Goal: Information Seeking & Learning: Find specific fact

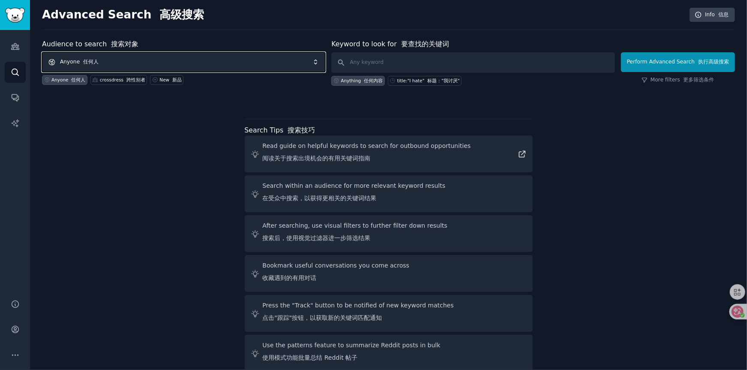
click at [205, 61] on span "Anyone 任何人" at bounding box center [183, 62] width 283 height 20
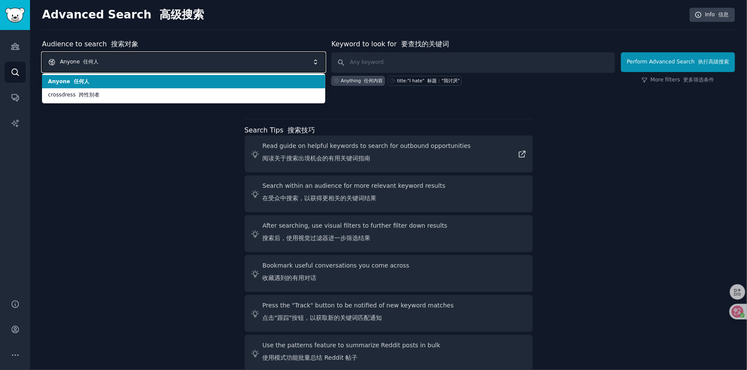
click at [148, 61] on span "Anyone 任何人" at bounding box center [183, 62] width 283 height 20
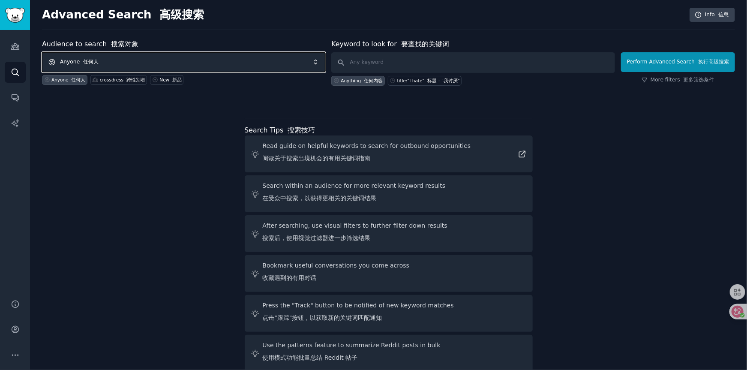
click at [288, 61] on span "Anyone 任何人" at bounding box center [183, 62] width 283 height 20
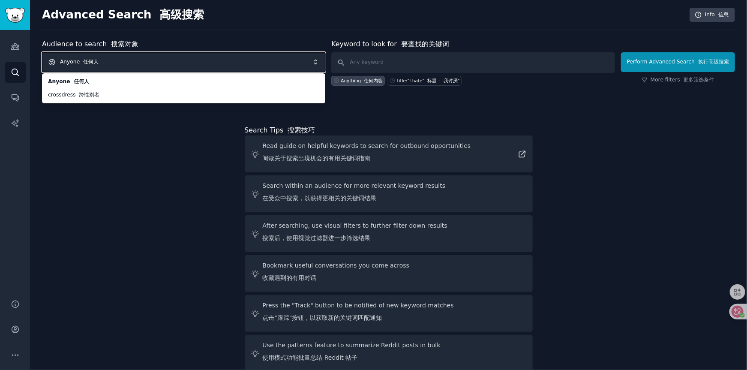
click at [87, 62] on font "任何人" at bounding box center [90, 62] width 15 height 6
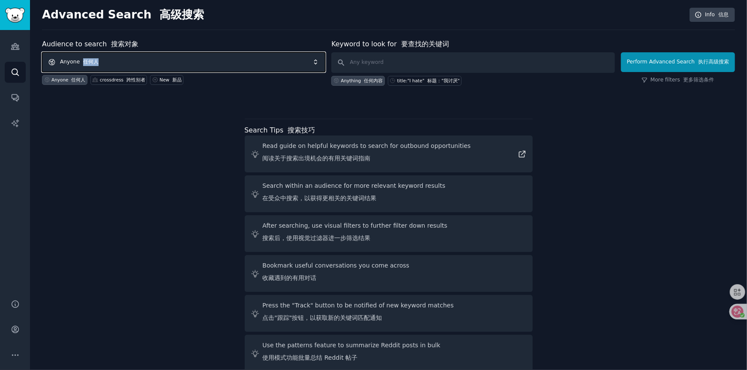
click at [87, 62] on font "任何人" at bounding box center [90, 62] width 15 height 6
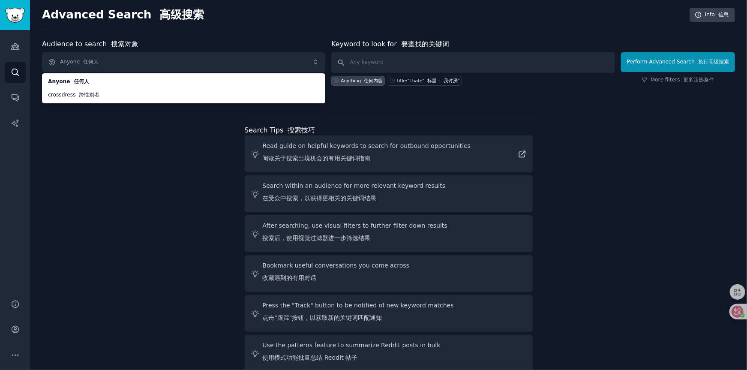
drag, startPoint x: 73, startPoint y: 185, endPoint x: 73, endPoint y: 180, distance: 5.1
click at [74, 183] on div "Audience to search 搜索对象 Anyone 任何人 Anyone 任何人 crossdress 跨性别者 Anyone 任何人 crossd…" at bounding box center [388, 207] width 693 height 336
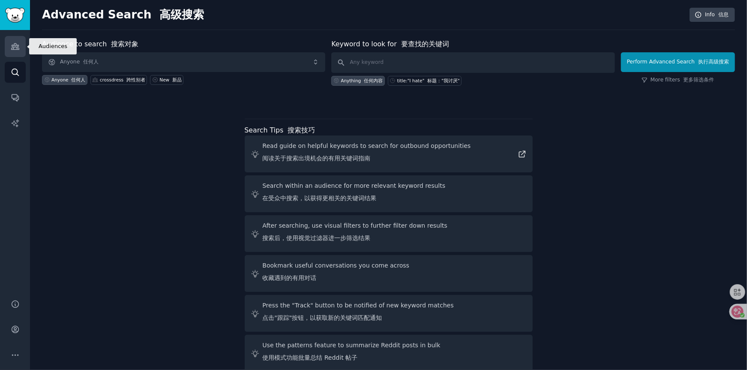
click at [16, 48] on icon "Sidebar" at bounding box center [15, 47] width 8 height 6
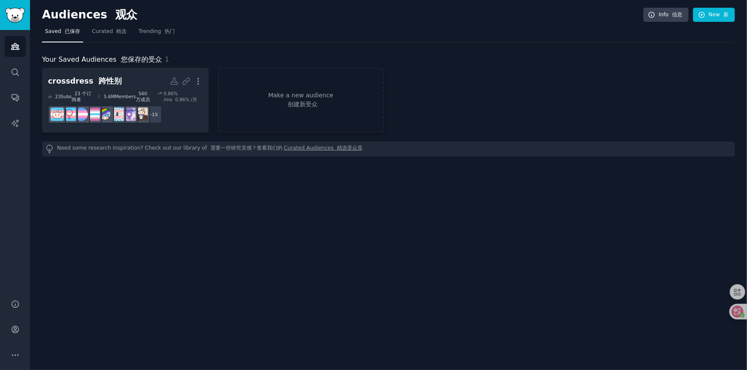
drag, startPoint x: 219, startPoint y: 200, endPoint x: 242, endPoint y: 162, distance: 44.5
click at [219, 200] on div "Audiences 观众 Info 信息 New 新 Saved 已保存 Curated 精选 Trending 热门 Your Saved Audience…" at bounding box center [388, 185] width 717 height 370
click at [312, 95] on link "Make a new audience 创建新受众" at bounding box center [301, 100] width 167 height 65
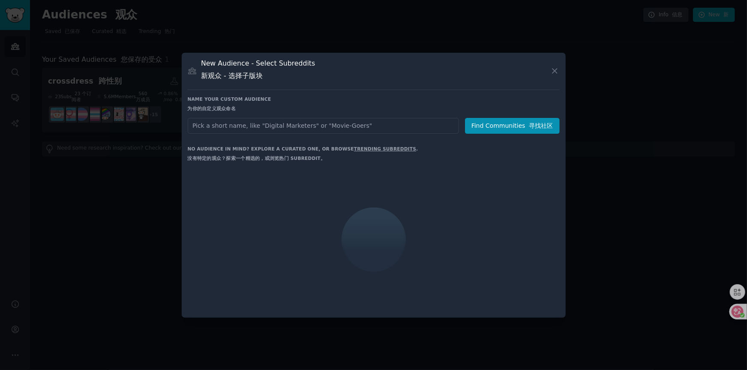
click at [249, 127] on input "text" at bounding box center [323, 126] width 271 height 16
type input "Tantaly"
click at [500, 123] on button "Find Communities 寻找社区" at bounding box center [512, 126] width 95 height 16
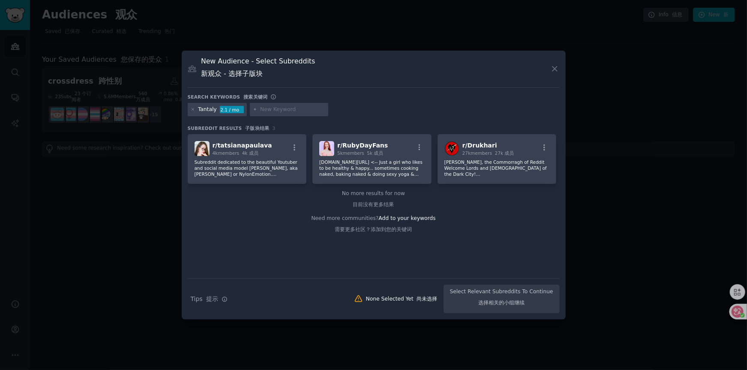
click at [243, 97] on font "搜索关键词" at bounding box center [255, 96] width 24 height 5
click at [197, 111] on div "Tantaly 2.1 / mo" at bounding box center [217, 110] width 59 height 14
click at [273, 110] on input "text" at bounding box center [292, 110] width 65 height 8
click at [212, 110] on div "Tantaly" at bounding box center [207, 110] width 19 height 8
click at [237, 174] on p "Subreddit dedicated to the beautiful Youtuber and social media model [PERSON_NA…" at bounding box center [247, 168] width 105 height 18
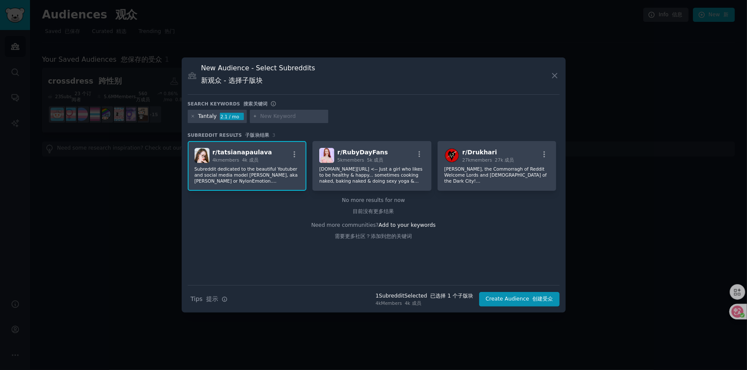
click at [274, 173] on p "Subreddit dedicated to the beautiful Youtuber and social media model [PERSON_NA…" at bounding box center [247, 175] width 105 height 18
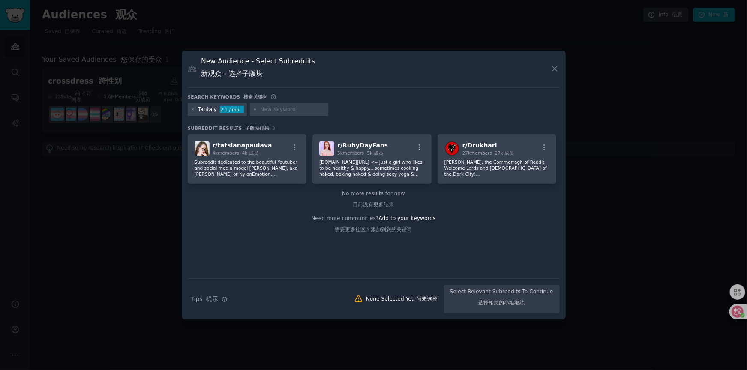
click at [375, 207] on font "目前没有更多结果" at bounding box center [373, 204] width 41 height 6
click at [420, 145] on icon "button" at bounding box center [420, 147] width 2 height 6
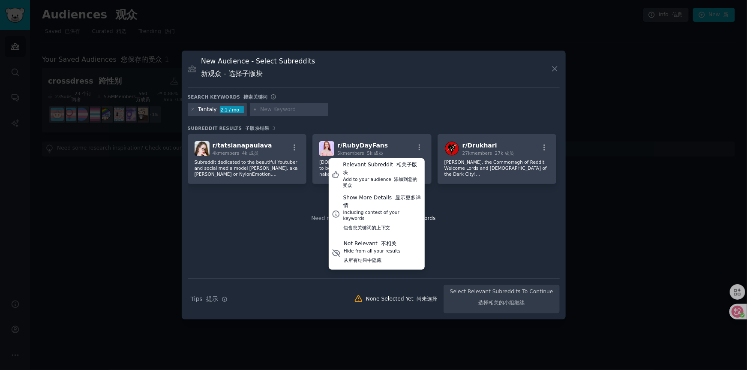
click at [231, 212] on div "No more results for now 目前没有更多结果" at bounding box center [374, 201] width 372 height 22
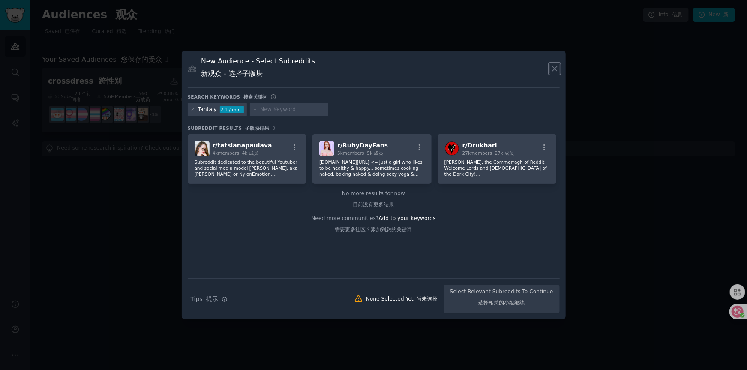
click at [556, 69] on icon at bounding box center [554, 68] width 9 height 9
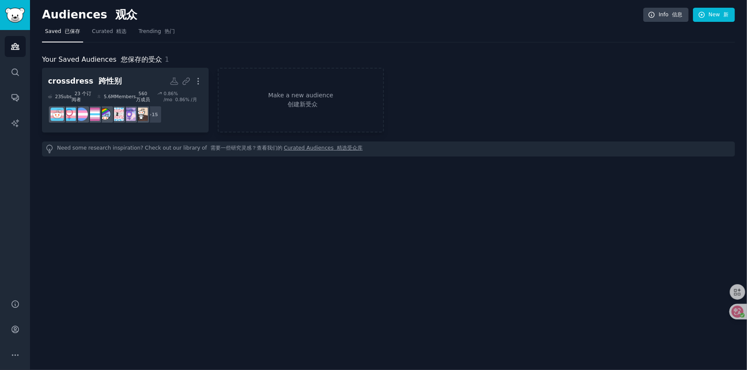
click at [237, 237] on div "Audiences 观众 Info 信息 New 新 Saved 已保存 Curated 精选 Trending 热门 Your Saved Audience…" at bounding box center [388, 185] width 717 height 370
click at [181, 231] on div "Audiences 观众 Info 信息 New 新 Saved 已保存 Curated 精选 Trending 热门 Your Saved Audience…" at bounding box center [388, 185] width 717 height 370
click at [148, 223] on div "Audiences 观众 Info 信息 New 新 Saved 已保存 Curated 精选 Trending 热门 Your Saved Audience…" at bounding box center [388, 185] width 717 height 370
click at [109, 206] on div "Audiences 观众 Info 信息 New 新 Saved 已保存 Curated 精选 Trending 热门 Your Saved Audience…" at bounding box center [388, 185] width 717 height 370
click at [114, 26] on link "Curated 精选" at bounding box center [109, 34] width 41 height 18
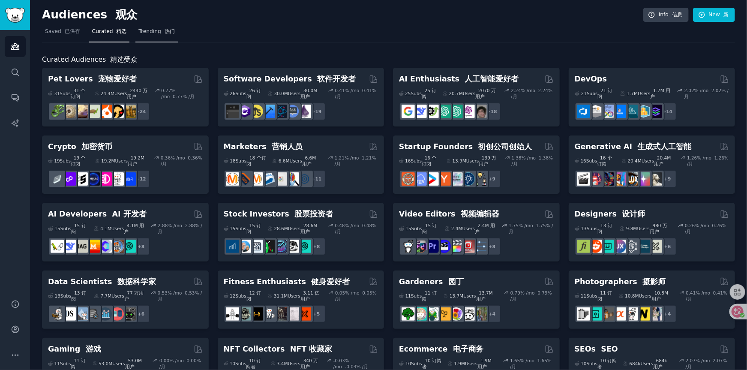
click at [144, 38] on link "Trending 热门" at bounding box center [156, 34] width 42 height 18
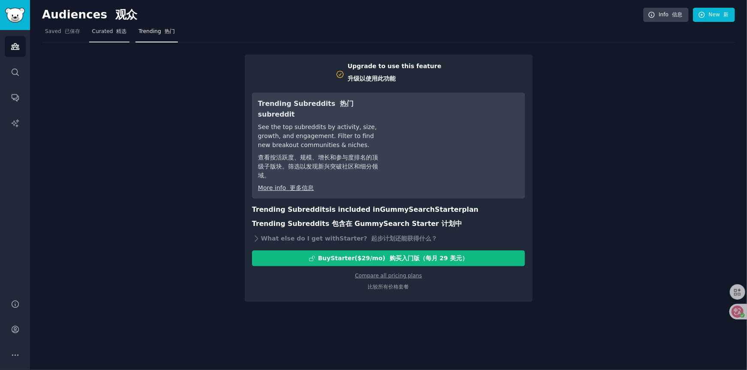
click at [108, 32] on span "Curated 精选" at bounding box center [109, 32] width 35 height 8
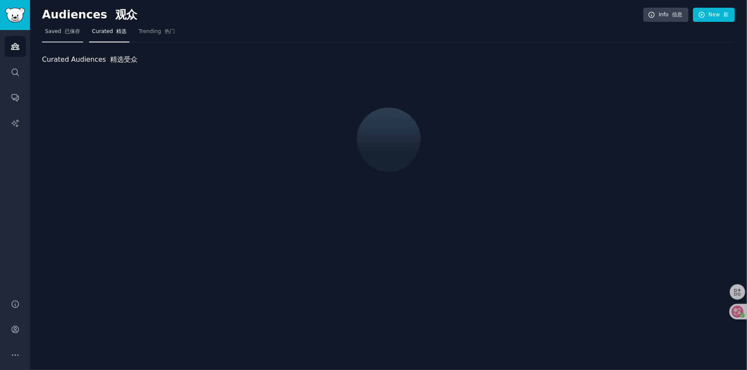
click at [59, 37] on link "Saved 已保存" at bounding box center [62, 34] width 41 height 18
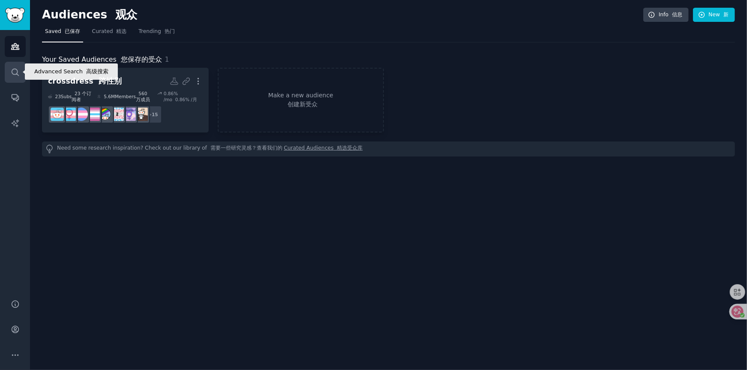
click at [20, 71] on link "Search" at bounding box center [15, 72] width 21 height 21
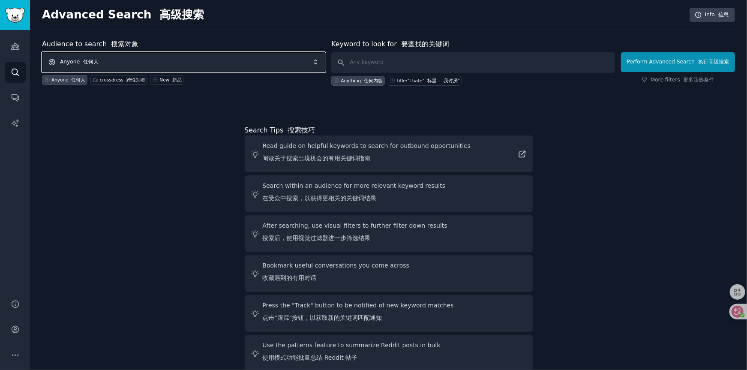
click at [77, 63] on span "Anyone 任何人" at bounding box center [183, 62] width 283 height 20
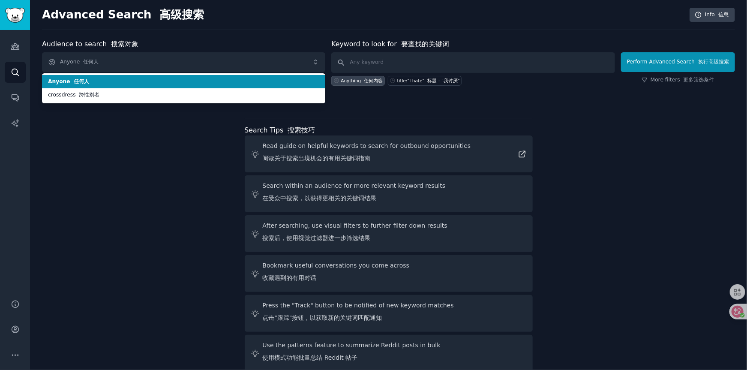
click at [84, 81] on font "任何人" at bounding box center [81, 81] width 15 height 6
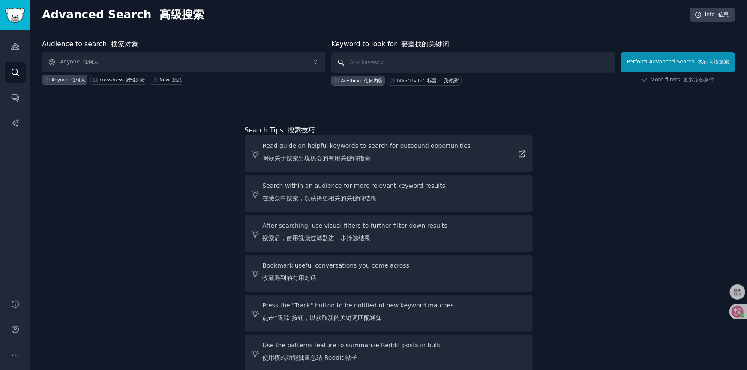
paste input "[URL][DOMAIN_NAME]"
drag, startPoint x: 426, startPoint y: 61, endPoint x: 414, endPoint y: 63, distance: 11.8
click at [399, 63] on input "[URL][DOMAIN_NAME]" at bounding box center [472, 62] width 283 height 21
drag, startPoint x: 382, startPoint y: 60, endPoint x: 333, endPoint y: 60, distance: 49.3
click at [333, 60] on input "[URL]" at bounding box center [472, 62] width 283 height 21
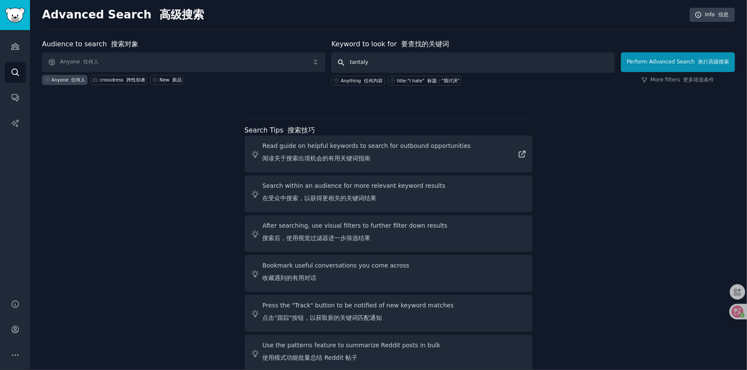
drag, startPoint x: 393, startPoint y: 61, endPoint x: 349, endPoint y: 61, distance: 43.7
click at [349, 61] on input "tantaly" at bounding box center [472, 62] width 283 height 21
type input "tantaly"
click at [622, 107] on div "Audience to search 搜索对象 Anyone 任何人 Anyone 任何人 crossdress 跨性别者 New 新品 Keyword to…" at bounding box center [388, 207] width 693 height 336
click at [654, 60] on button "Perform Advanced Search 执行高级搜索" at bounding box center [678, 62] width 114 height 20
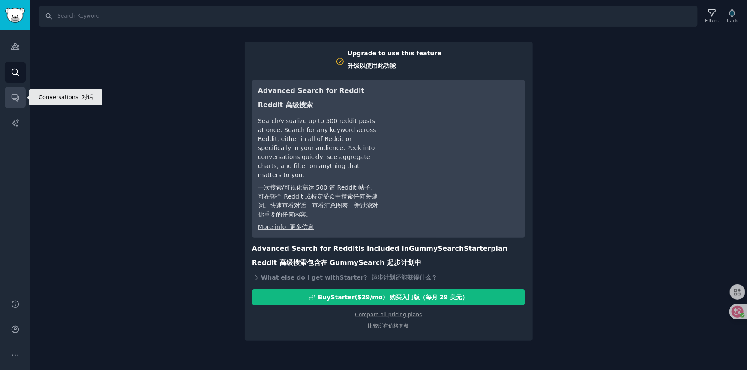
click at [16, 97] on icon "Sidebar" at bounding box center [15, 97] width 9 height 9
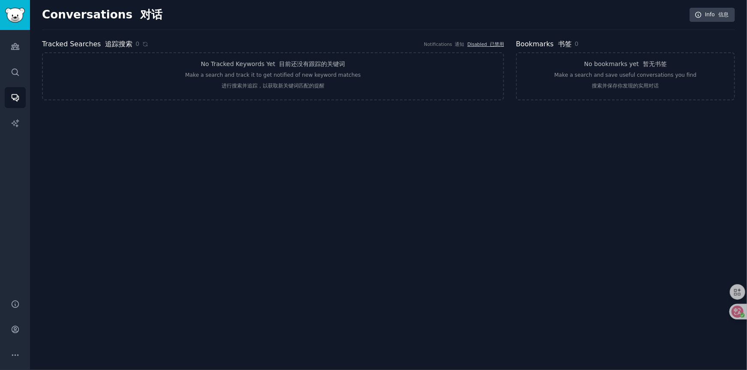
click at [323, 149] on div "Conversations 对话 Info 信息 Tracked Searches 追踪搜索 0 Notifications 通知 Disabled 已禁用 …" at bounding box center [388, 185] width 717 height 370
click at [379, 147] on div "Conversations 对话 Info 信息 Tracked Searches 追踪搜索 0 Notifications 通知 Disabled 已禁用 …" at bounding box center [388, 185] width 717 height 370
click at [11, 70] on icon "Sidebar" at bounding box center [15, 72] width 9 height 9
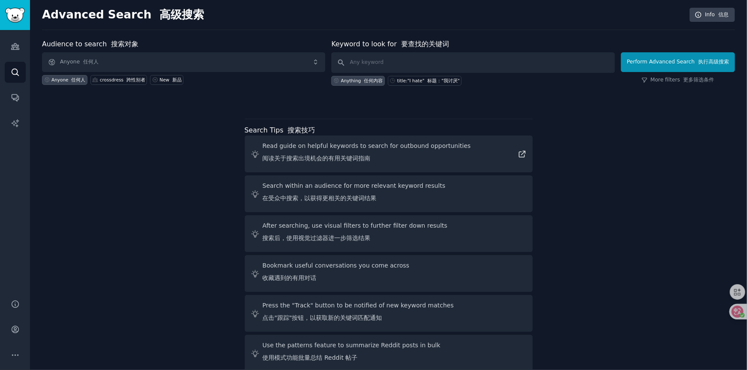
click at [595, 133] on div "Audience to search 搜索对象 Anyone 任何人 Anyone 任何人 crossdress 跨性别者 New 新品 Keyword to…" at bounding box center [388, 207] width 693 height 336
click at [602, 165] on div "Audience to search 搜索对象 Anyone 任何人 Anyone 任何人 crossdress 跨性别者 New 新品 Keyword to…" at bounding box center [388, 207] width 693 height 336
click at [146, 156] on div "Audience to search 搜索对象 Anyone 任何人 Anyone 任何人 crossdress 跨性别者 New 新品 Keyword to…" at bounding box center [388, 207] width 693 height 336
click at [153, 135] on div "Audience to search 搜索对象 Anyone 任何人 Anyone 任何人 crossdress 跨性别者 New 新品 Keyword to…" at bounding box center [388, 207] width 693 height 336
click at [155, 121] on div "Audience to search 搜索对象 Anyone 任何人 Anyone 任何人 crossdress 跨性别者 New 新品 Keyword to…" at bounding box center [388, 207] width 693 height 336
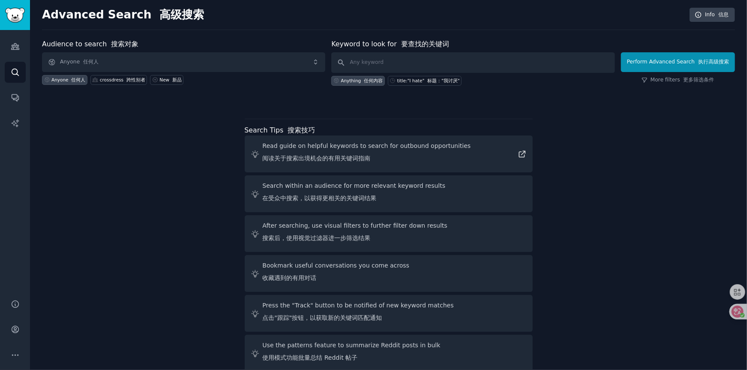
click at [60, 81] on div "Anyone 任何人" at bounding box center [68, 80] width 34 height 6
click at [149, 58] on span "Anyone 任何人" at bounding box center [183, 62] width 283 height 20
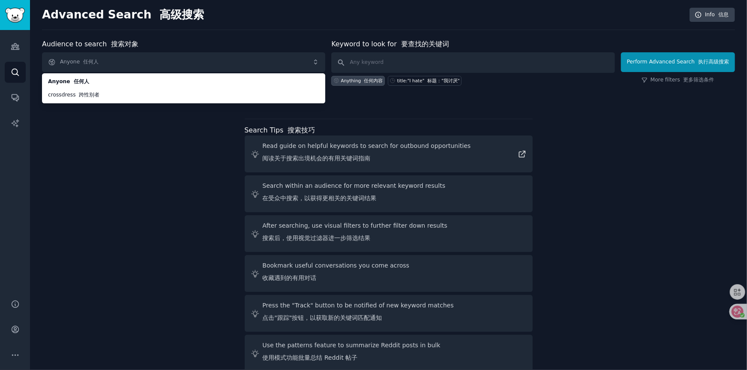
click at [105, 134] on div "Audience to search 搜索对象 Anyone 任何人 Anyone 任何人 crossdress 跨性别者 Anyone 任何人 crossd…" at bounding box center [388, 207] width 693 height 336
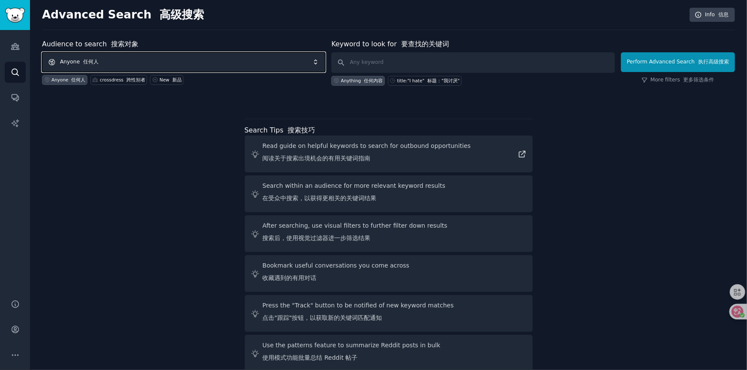
scroll to position [16, 0]
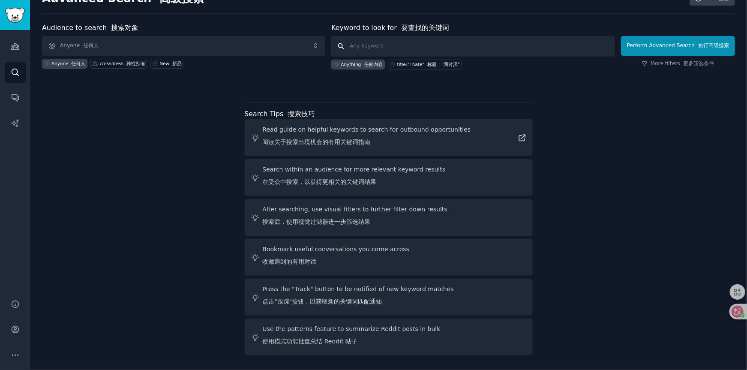
click at [403, 50] on input "text" at bounding box center [472, 46] width 283 height 21
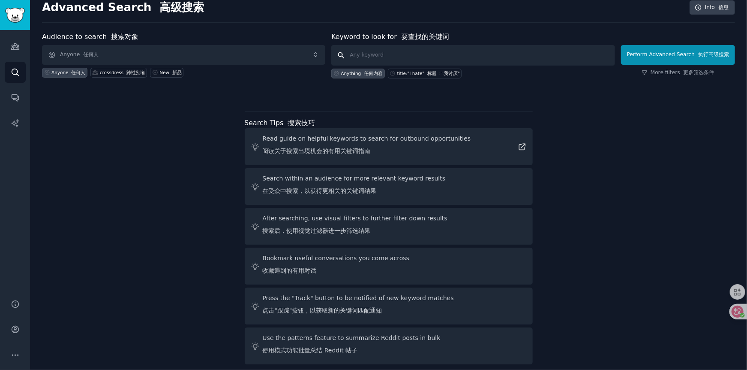
scroll to position [0, 0]
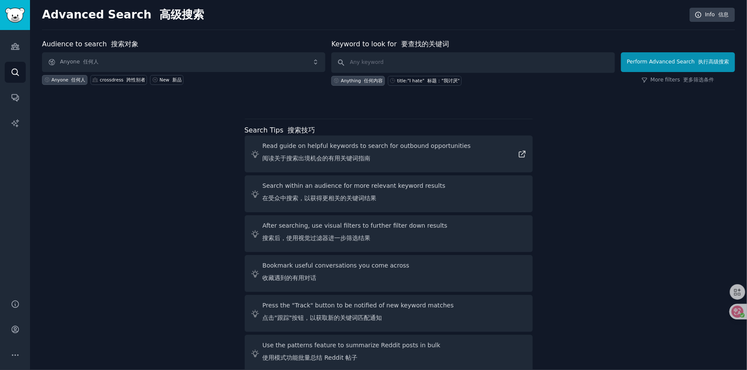
click at [583, 143] on div "Audience to search 搜索对象 Anyone 任何人 Anyone 任何人 crossdress 跨性别者 New 新品 Keyword to…" at bounding box center [388, 207] width 693 height 336
click at [588, 139] on div "Audience to search 搜索对象 Anyone 任何人 Anyone 任何人 crossdress 跨性别者 New 新品 Keyword to…" at bounding box center [388, 207] width 693 height 336
click at [127, 80] on font "跨性别者" at bounding box center [135, 79] width 19 height 5
click at [399, 66] on input "text" at bounding box center [472, 62] width 283 height 21
click at [402, 64] on input "text" at bounding box center [472, 62] width 283 height 21
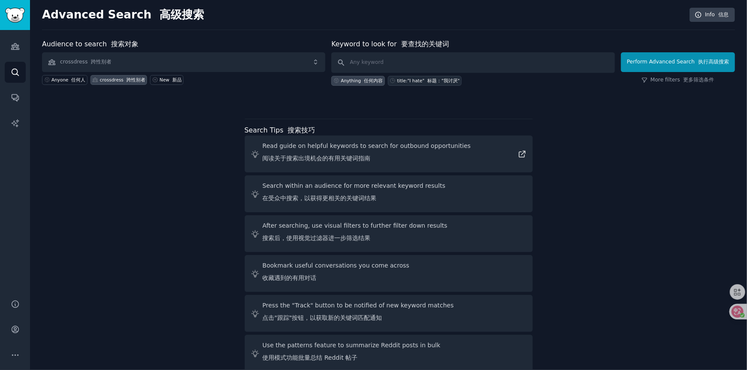
click at [426, 83] on div "title:"I hate" 标题："我讨厌"" at bounding box center [425, 81] width 74 height 10
type input "title:"I hate""
click at [563, 102] on div at bounding box center [388, 101] width 693 height 6
click at [652, 69] on button "Perform Advanced Search 执行高级搜索" at bounding box center [678, 62] width 114 height 20
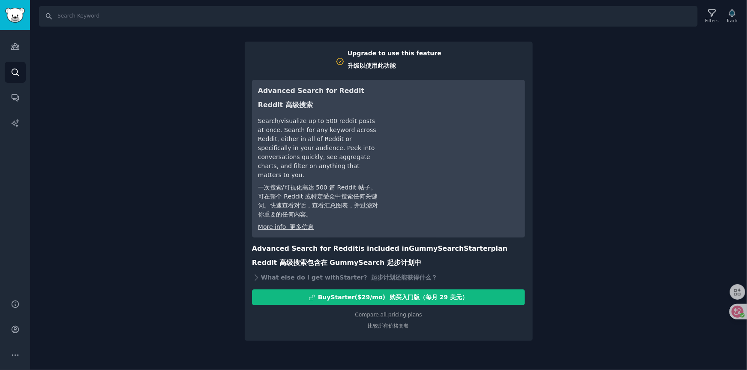
click at [158, 177] on div "Search Filters Track Upgrade to use this feature 升级以使用此功能 Advanced Search for R…" at bounding box center [388, 185] width 717 height 370
click at [602, 135] on div "Search Filters Track Upgrade to use this feature 升级以使用此功能 Advanced Search for R…" at bounding box center [388, 185] width 717 height 370
